Goal: Task Accomplishment & Management: Manage account settings

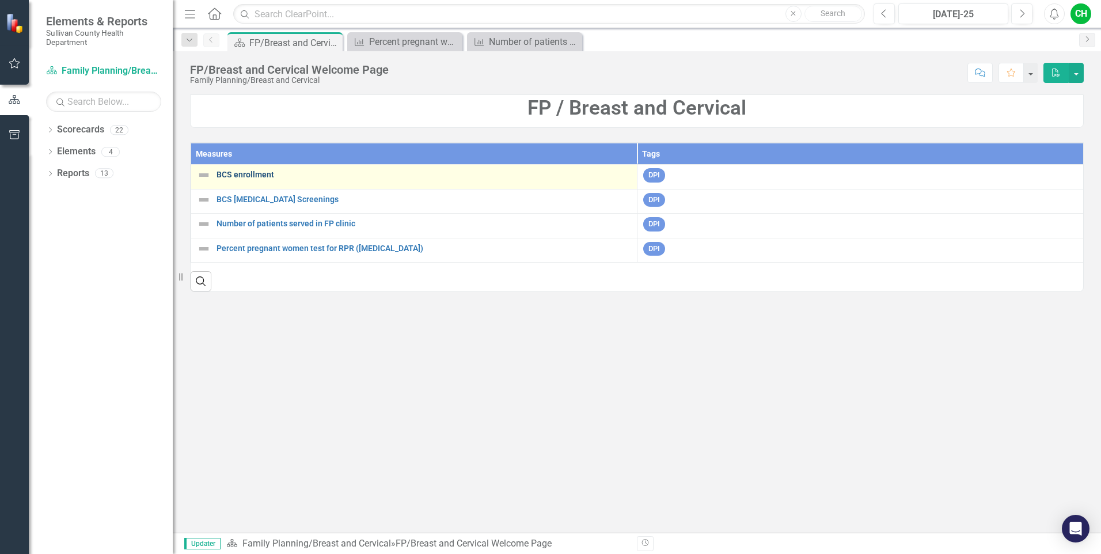
click at [250, 176] on link "BCS enrollment" at bounding box center [423, 174] width 414 height 9
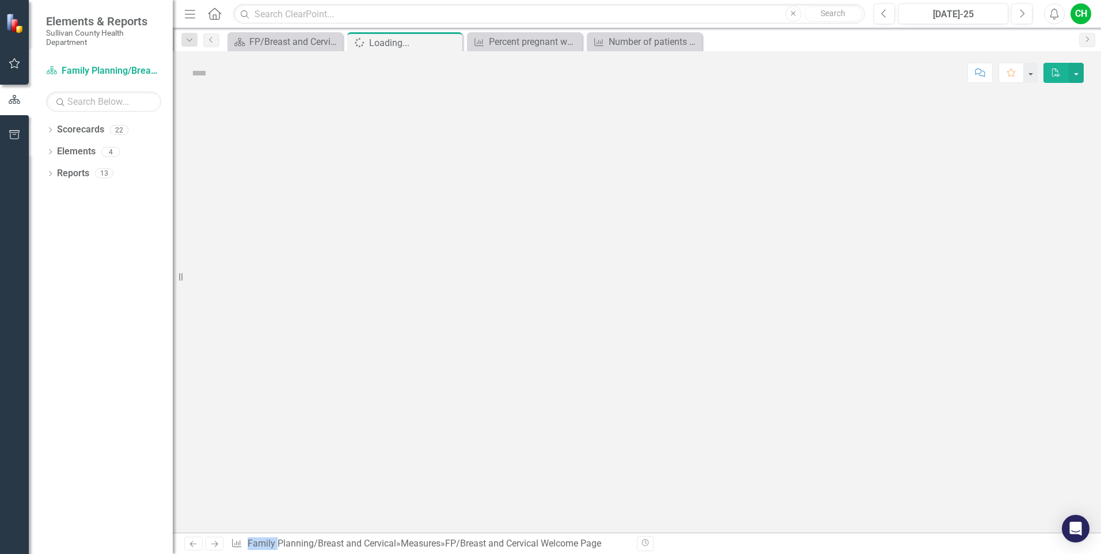
click at [250, 176] on div at bounding box center [637, 313] width 928 height 438
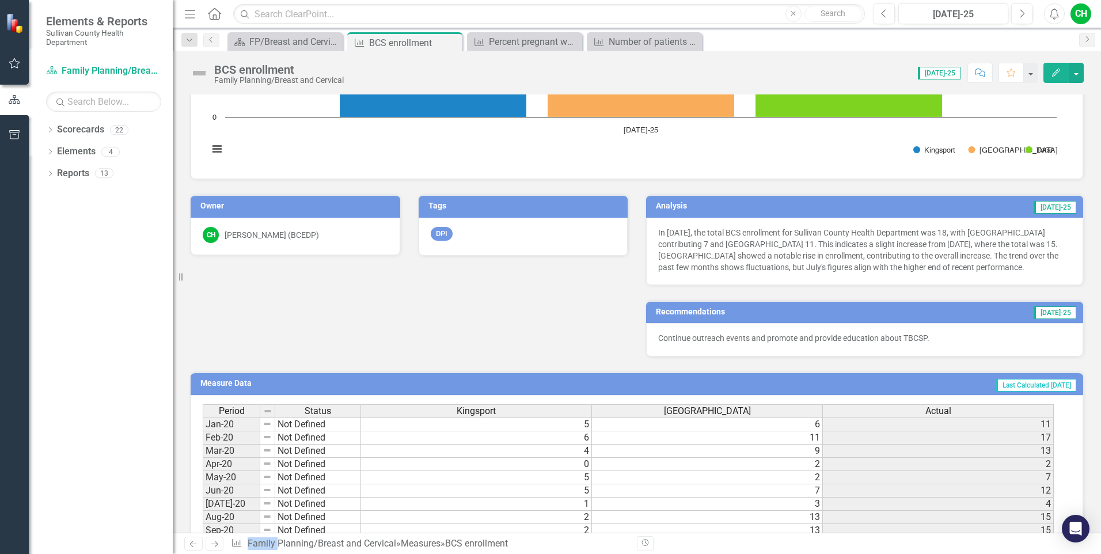
scroll to position [140, 0]
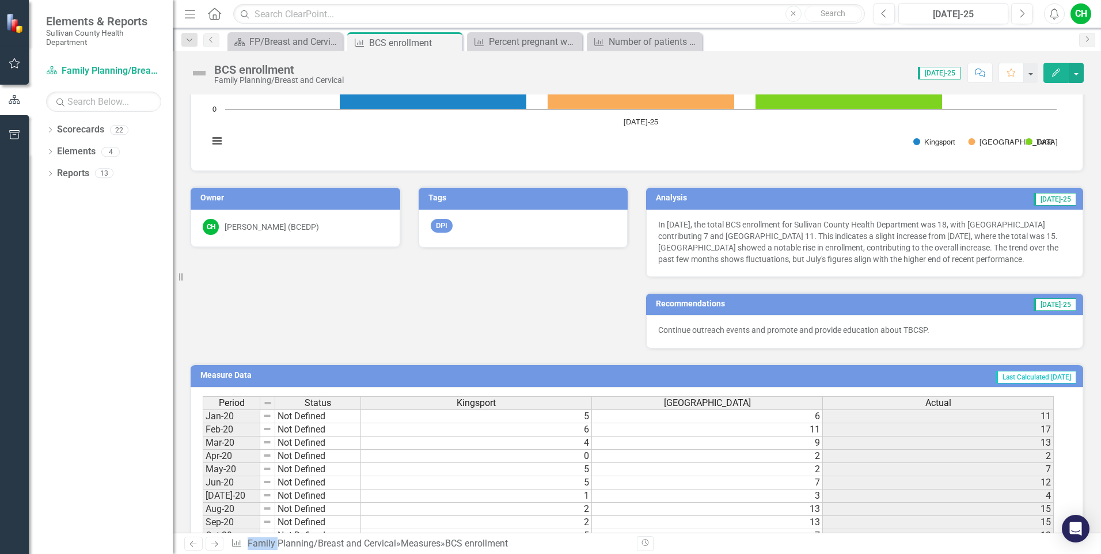
click at [976, 331] on p "Continue outreach events and promote and provide education about TBCSP." at bounding box center [864, 330] width 413 height 12
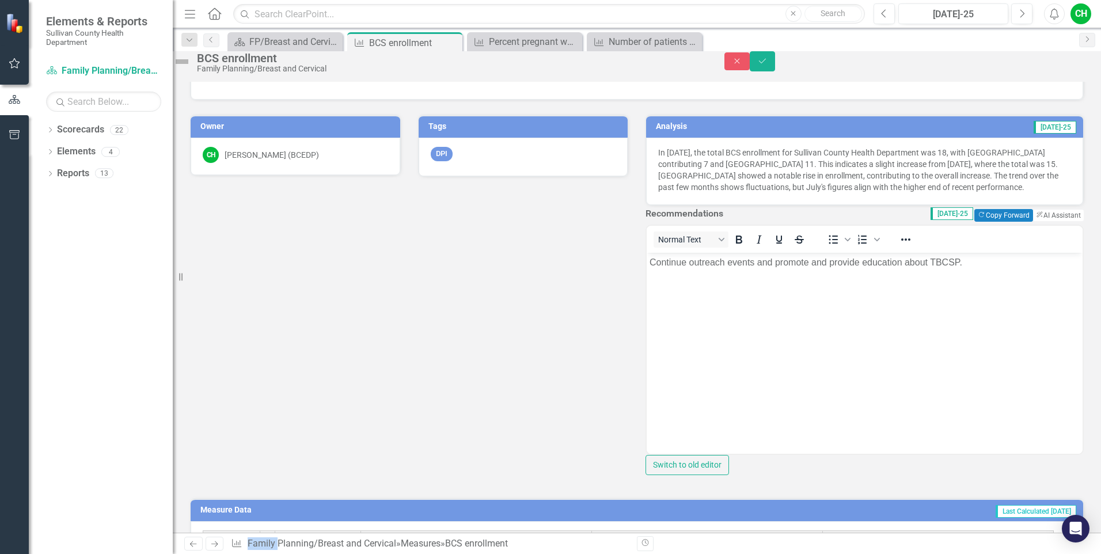
scroll to position [201, 0]
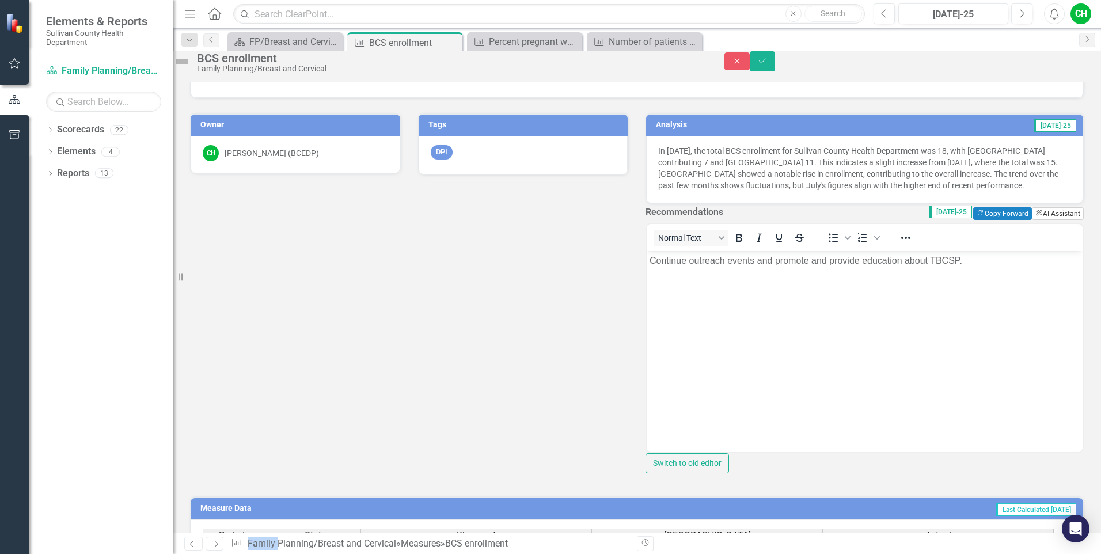
click at [1033, 220] on button "ClearPoint AI AI Assistant" at bounding box center [1058, 213] width 52 height 13
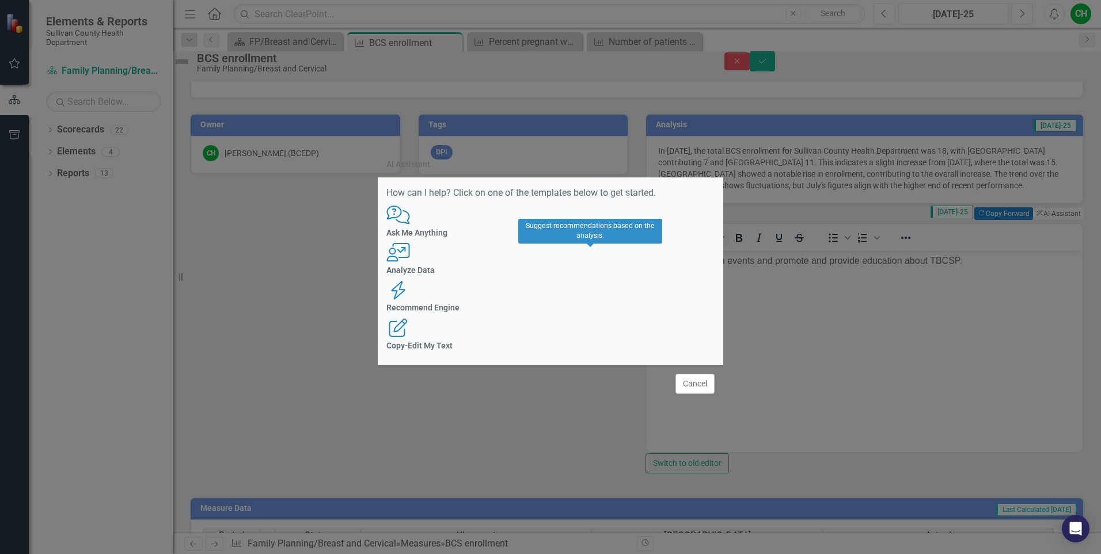
click at [591, 303] on h4 "Recommend Engine" at bounding box center [550, 307] width 328 height 9
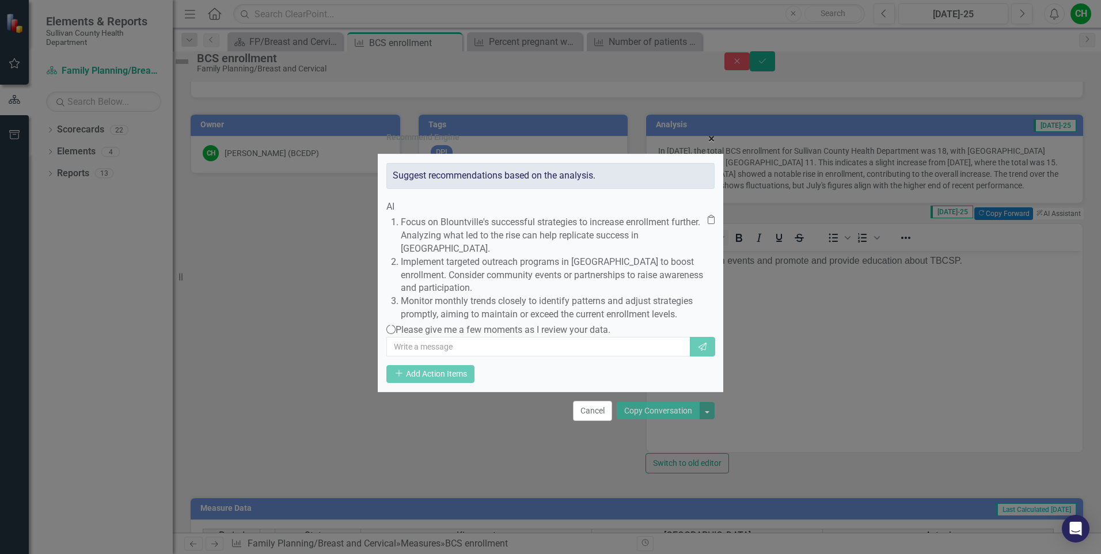
click at [706, 124] on button "× Close" at bounding box center [711, 138] width 24 height 29
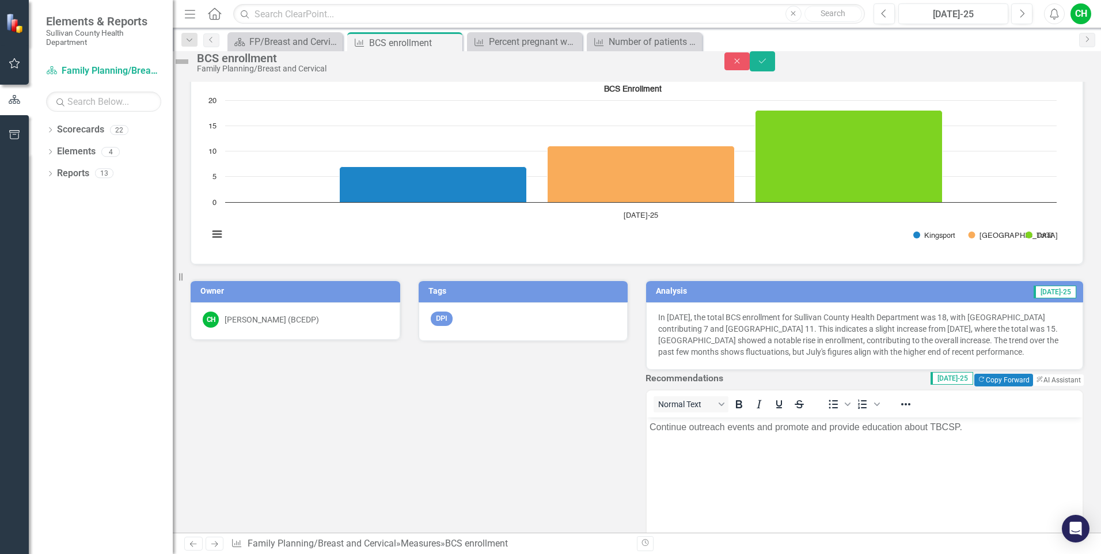
scroll to position [0, 0]
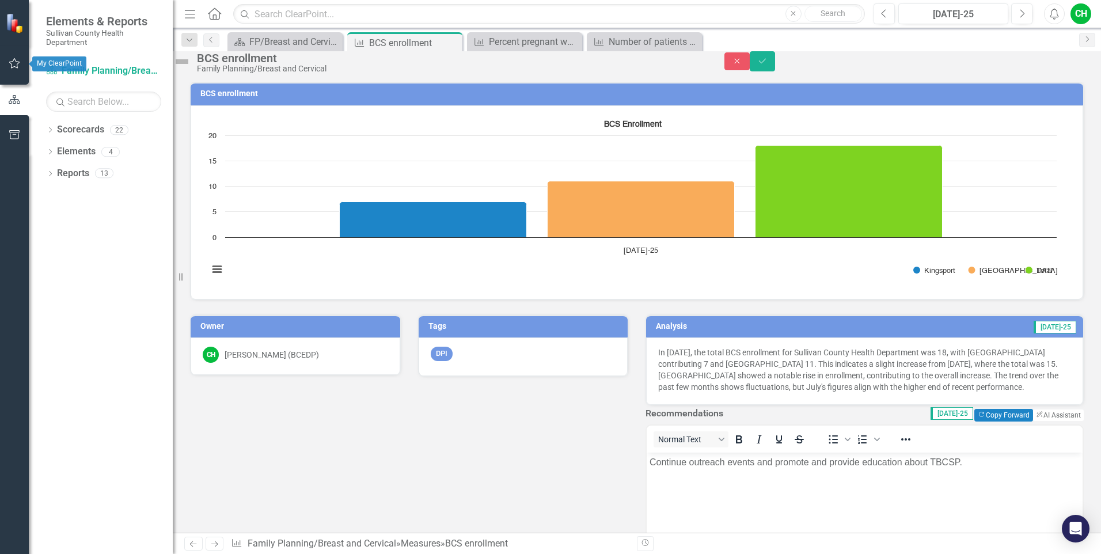
click at [5, 57] on button "button" at bounding box center [15, 64] width 26 height 24
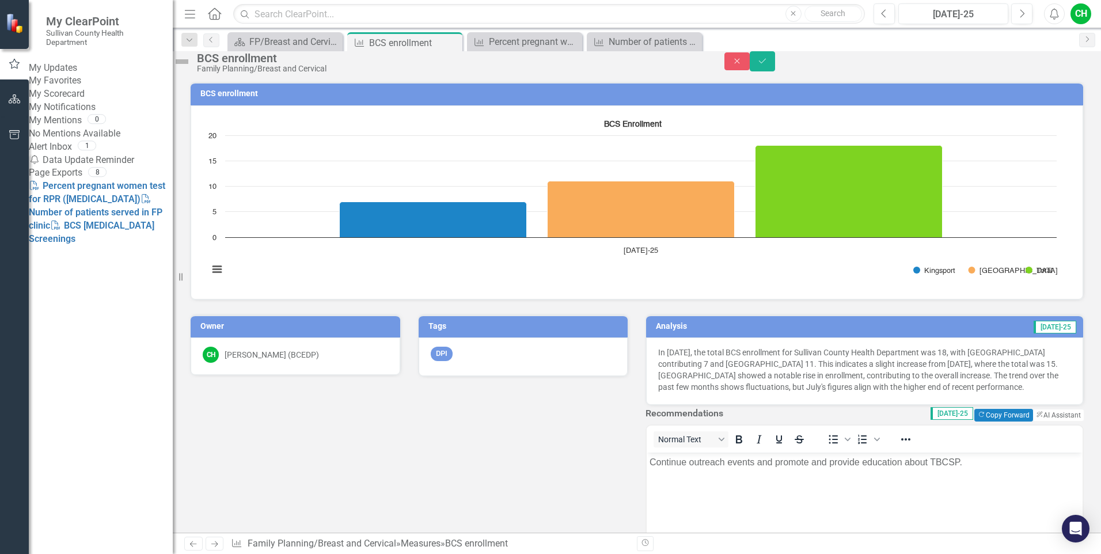
click at [82, 69] on link "My Updates" at bounding box center [101, 68] width 144 height 13
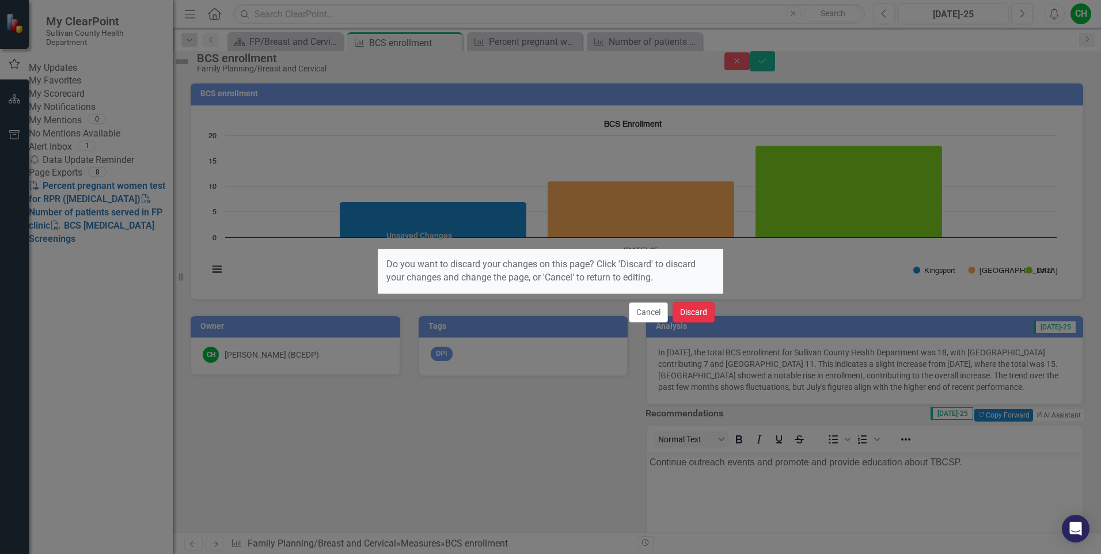
click at [683, 313] on button "Discard" at bounding box center [693, 312] width 42 height 20
